Goal: Information Seeking & Learning: Check status

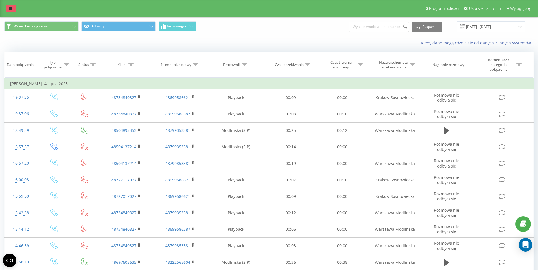
click at [9, 9] on link at bounding box center [11, 9] width 10 height 8
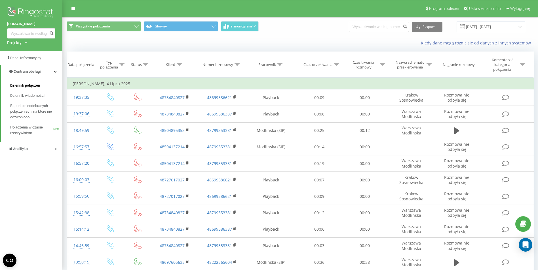
click at [20, 82] on link "Dziennik połączeń" at bounding box center [36, 85] width 52 height 10
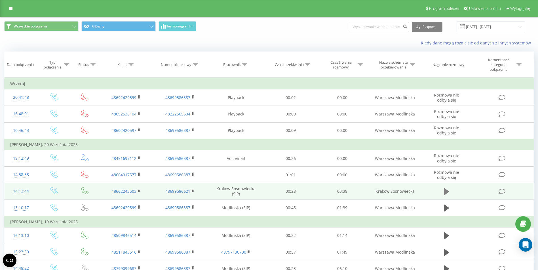
click at [450, 192] on button at bounding box center [446, 192] width 9 height 9
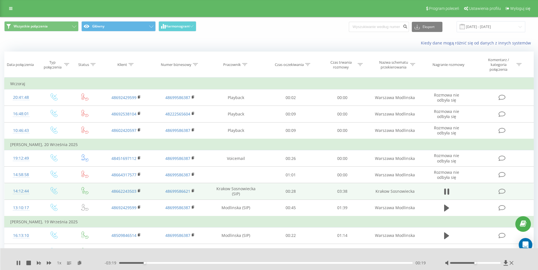
click at [486, 265] on div at bounding box center [480, 263] width 70 height 6
click at [486, 264] on div at bounding box center [475, 263] width 51 height 2
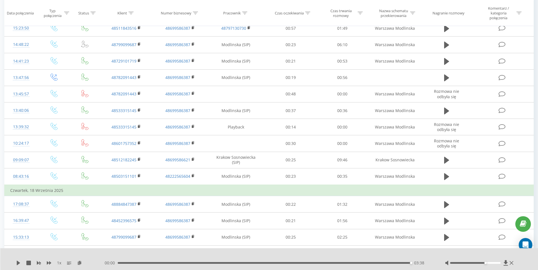
scroll to position [227, 0]
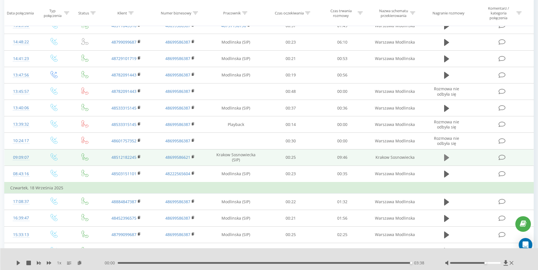
click at [446, 159] on icon at bounding box center [446, 157] width 5 height 7
click at [135, 263] on div "09:46" at bounding box center [264, 263] width 293 height 2
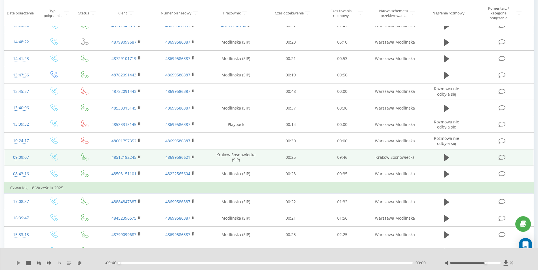
click at [18, 263] on icon at bounding box center [18, 263] width 3 height 5
click at [128, 259] on div "1 x - 09:04 00:42 00:42" at bounding box center [269, 260] width 538 height 22
click at [119, 263] on div "00:42" at bounding box center [265, 263] width 293 height 2
click at [17, 264] on icon at bounding box center [17, 263] width 1 height 5
click at [17, 264] on icon at bounding box center [18, 263] width 3 height 5
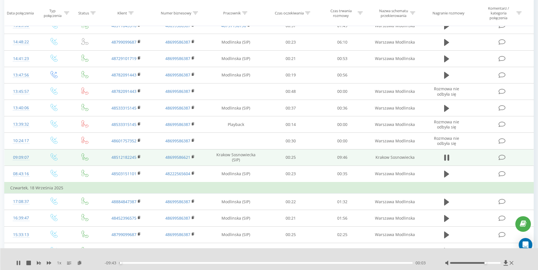
click at [494, 262] on div at bounding box center [480, 263] width 70 height 6
click at [493, 264] on div at bounding box center [475, 263] width 51 height 2
drag, startPoint x: 480, startPoint y: 263, endPoint x: 474, endPoint y: 263, distance: 6.2
click at [474, 263] on div at bounding box center [475, 263] width 51 height 2
click at [443, 156] on td at bounding box center [446, 157] width 50 height 16
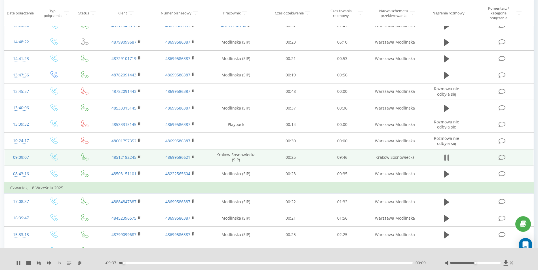
click at [446, 159] on icon at bounding box center [446, 158] width 5 height 8
click at [446, 159] on icon at bounding box center [446, 157] width 5 height 7
click at [263, 263] on div "06:22" at bounding box center [265, 263] width 293 height 2
click at [238, 253] on div at bounding box center [265, 256] width 398 height 6
click at [308, 256] on div at bounding box center [265, 256] width 398 height 6
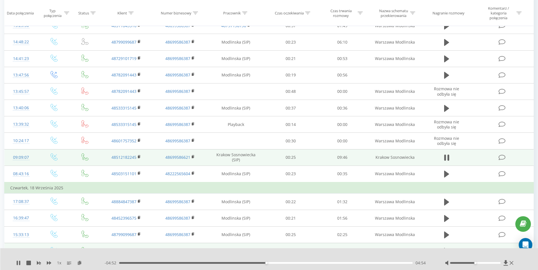
click at [303, 244] on td "00:20" at bounding box center [291, 251] width 52 height 16
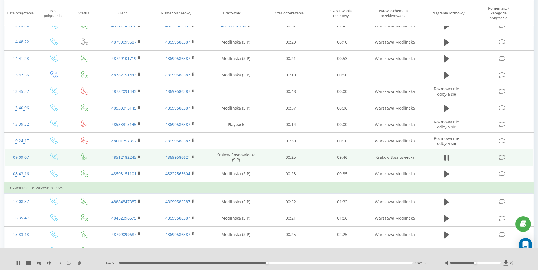
click at [305, 257] on div at bounding box center [265, 256] width 398 height 6
click at [205, 260] on div "1 x - 04:49 04:57 04:57" at bounding box center [269, 260] width 538 height 22
click at [232, 264] on div "- 04:48 04:57 04:57" at bounding box center [268, 263] width 326 height 6
click at [233, 263] on div "03:48" at bounding box center [265, 263] width 293 height 2
